Goal: Task Accomplishment & Management: Manage account settings

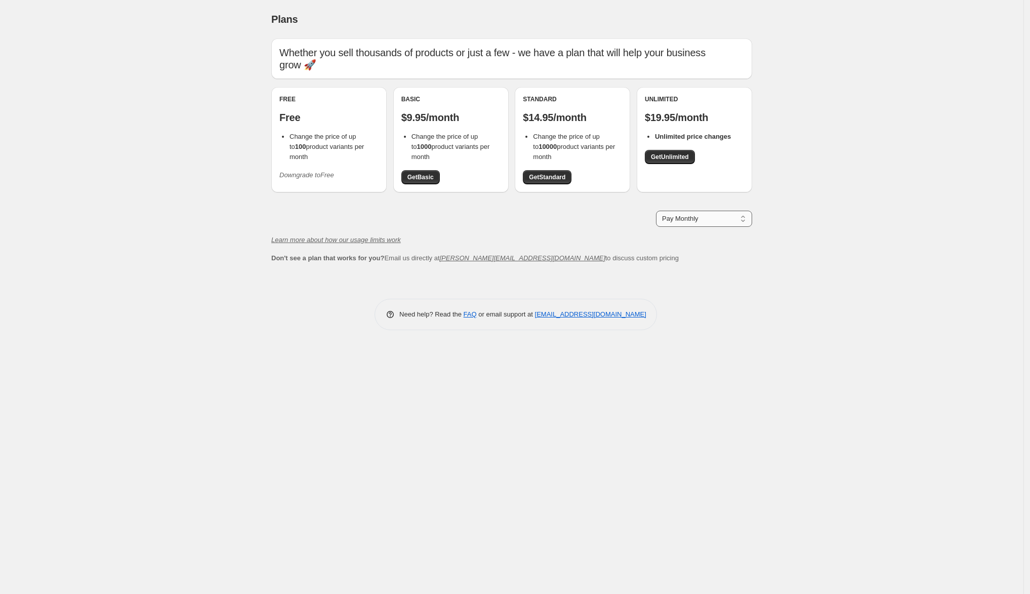
click at [667, 211] on select "Pay Monthly Pay Yearly (Save 16%)" at bounding box center [704, 219] width 96 height 16
click at [288, 132] on ul "Change the price of up to 100 product variants per month" at bounding box center [328, 147] width 99 height 30
click at [289, 95] on div "Free Free Change the price of up to 100 product variants per month Downgrade to…" at bounding box center [328, 139] width 99 height 88
click at [317, 56] on p "Whether you sell thousands of products or just a few - we have a plan that will…" at bounding box center [511, 59] width 465 height 24
click at [323, 171] on icon "Downgrade to Free" at bounding box center [306, 175] width 55 height 8
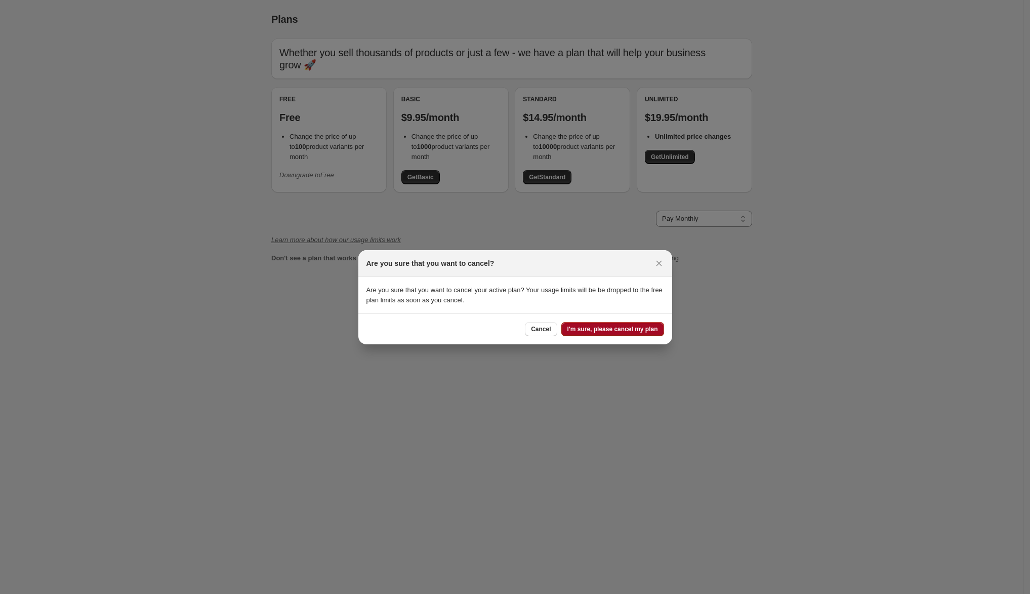
click at [634, 326] on span "I'm sure, please cancel my plan" at bounding box center [612, 329] width 91 height 8
